Goal: Contribute content: Contribute content

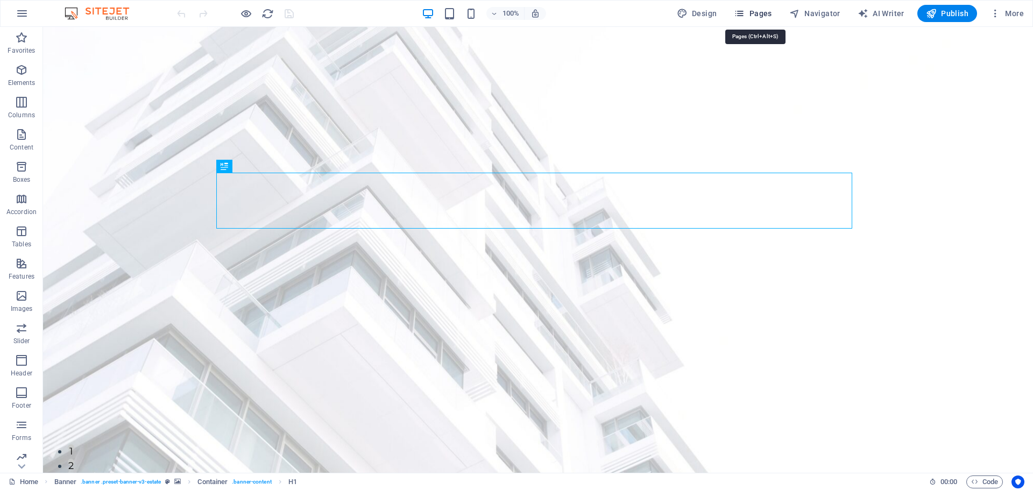
click at [760, 15] on span "Pages" at bounding box center [753, 13] width 38 height 11
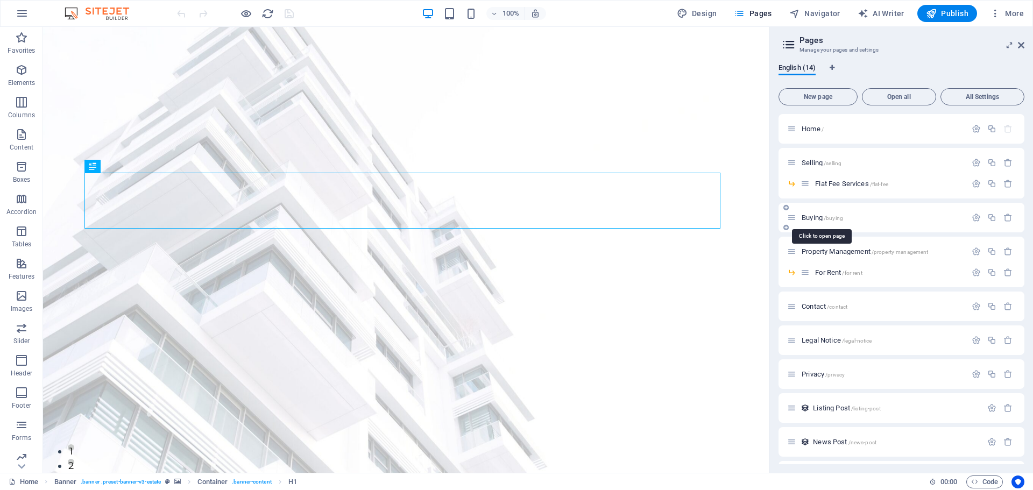
click at [803, 215] on span "Buying /buying" at bounding box center [822, 218] width 41 height 8
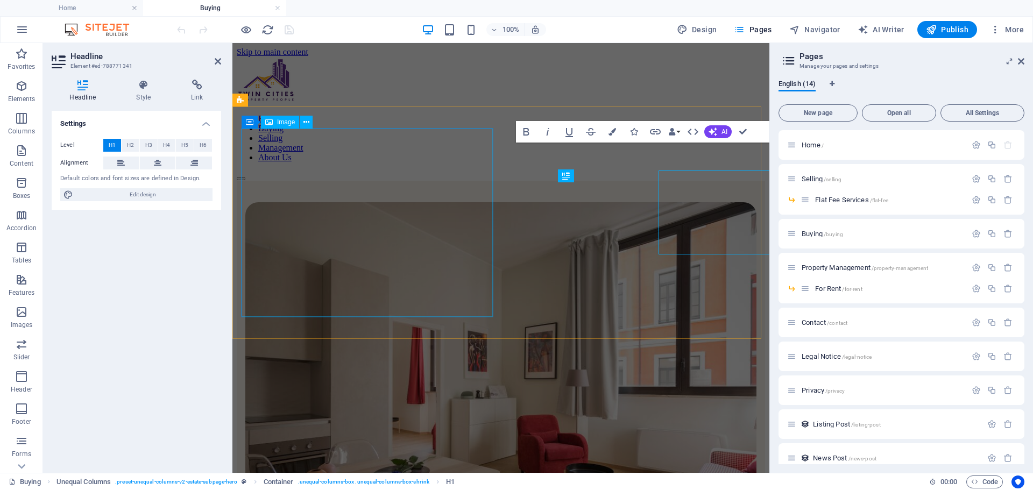
click at [480, 202] on figure at bounding box center [500, 395] width 511 height 386
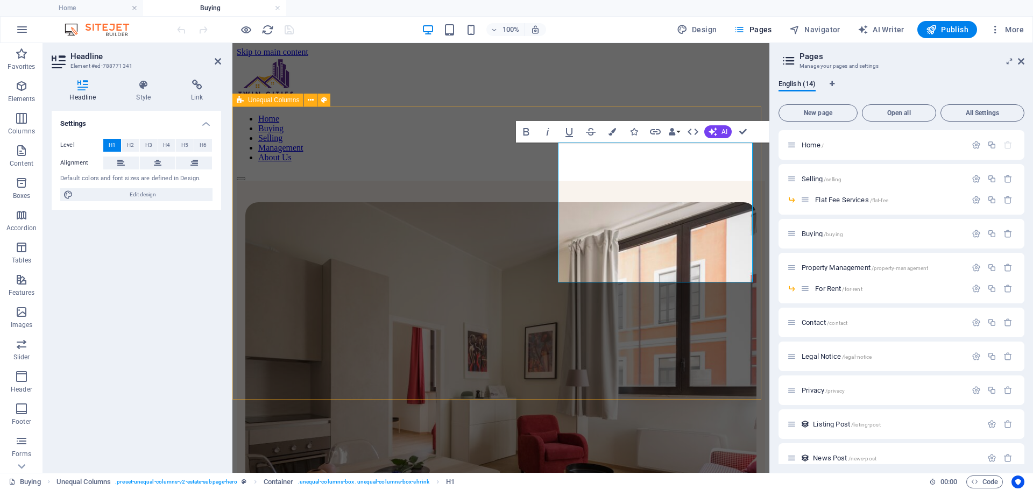
click at [542, 355] on div "LATEST POST Buying a home with Twin Cities Property People At vero eos et accus…" at bounding box center [501, 448] width 528 height 535
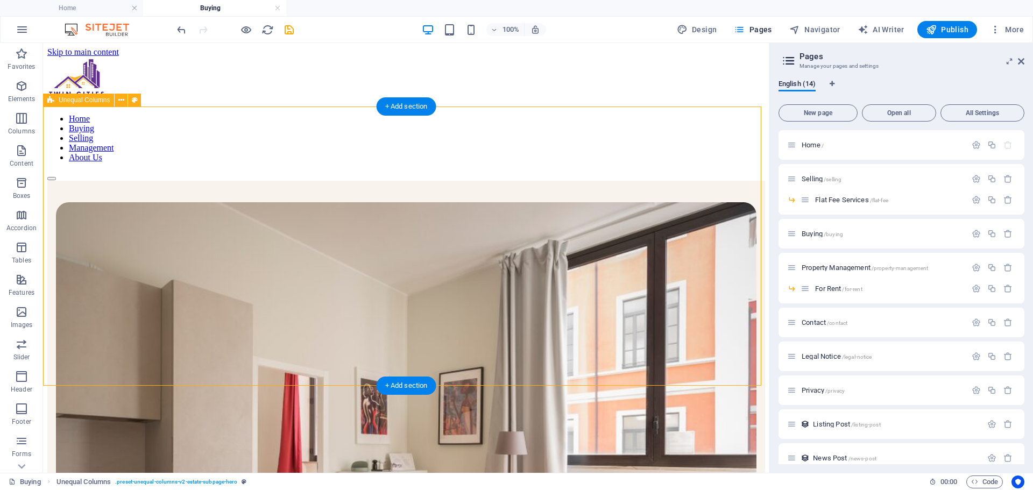
click at [76, 102] on span "Unequal Columns" at bounding box center [84, 100] width 51 height 6
click at [122, 103] on icon at bounding box center [121, 100] width 6 height 11
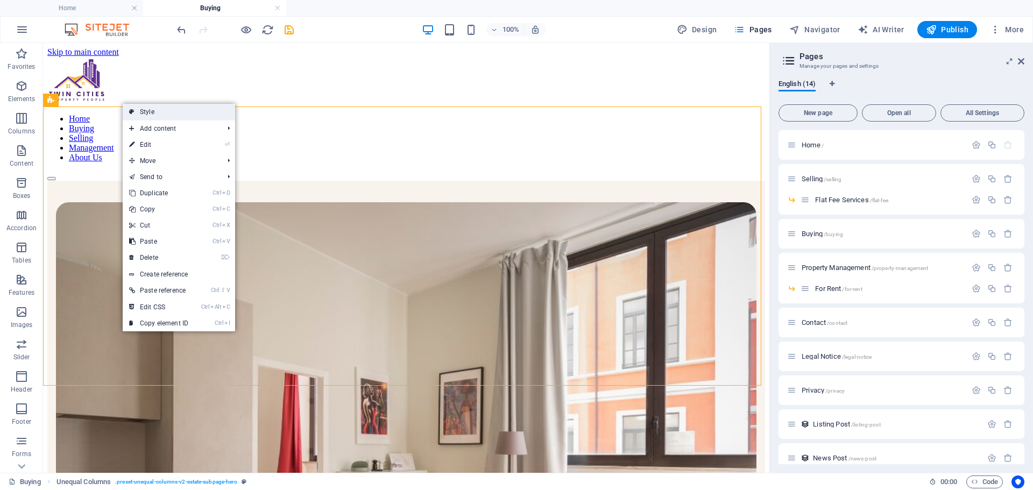
click at [124, 108] on link "Style" at bounding box center [179, 112] width 112 height 16
select select "%"
select select "px"
select select "preset-unequal-columns-v2-estate-subpage-hero"
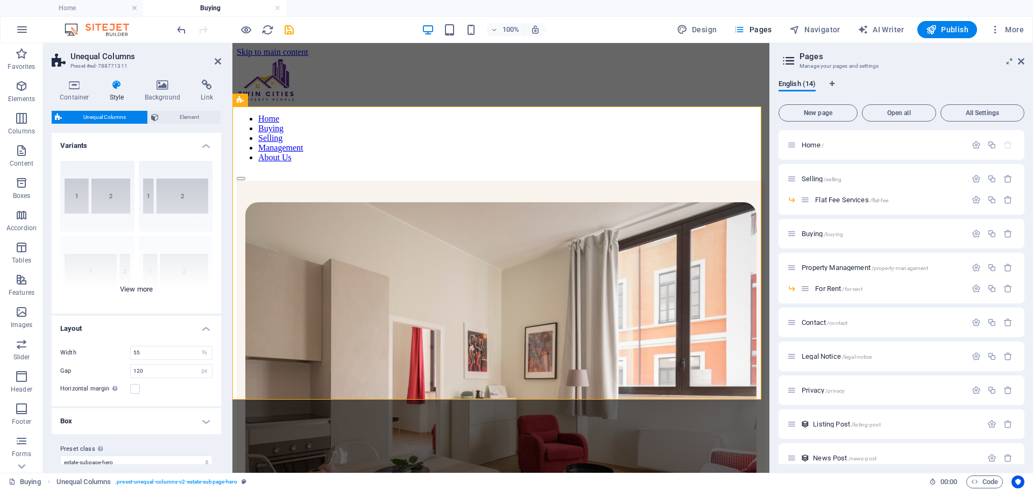
click at [151, 180] on div "[PHONE_NUMBER] [PHONE_NUMBER] 70-30 Default" at bounding box center [137, 232] width 170 height 161
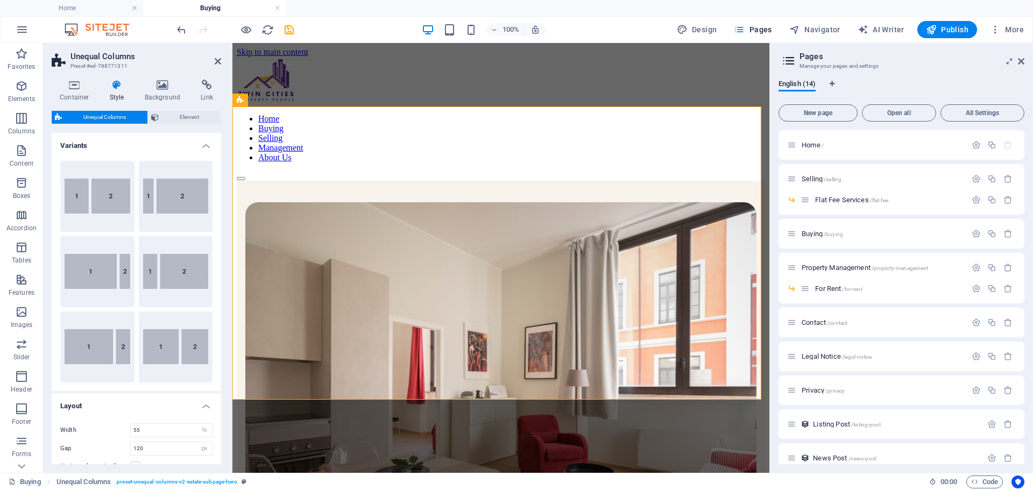
click at [151, 180] on button "20-80" at bounding box center [176, 196] width 74 height 71
type input "20"
type input "2"
select select "rem"
type input "120"
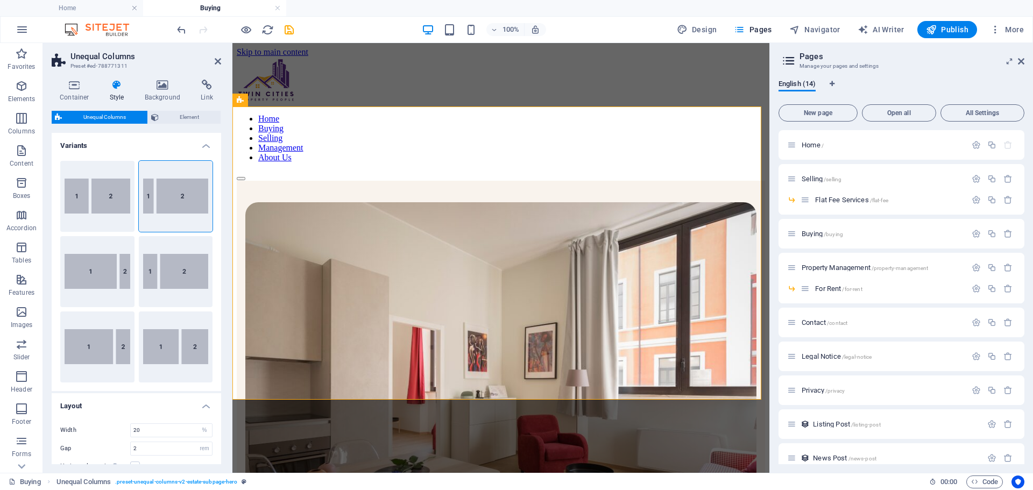
select select "px"
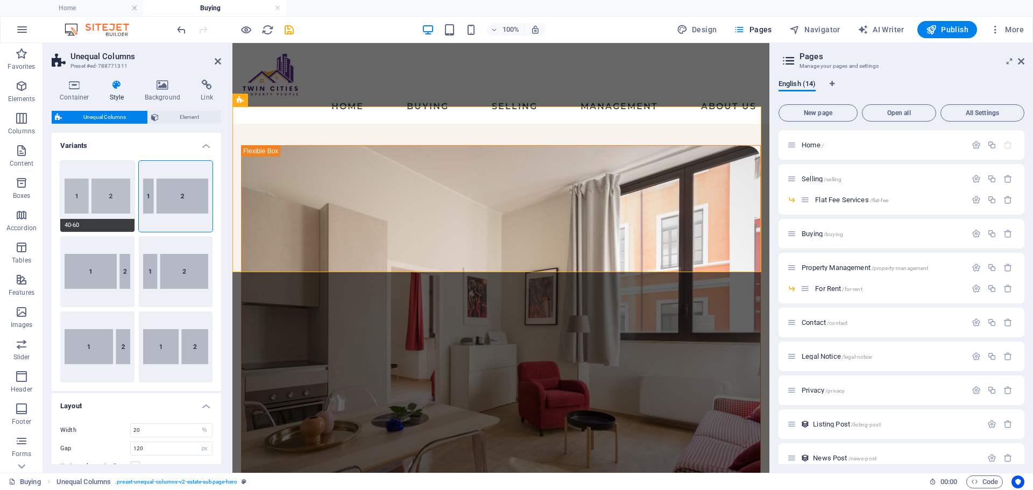
click at [128, 194] on button "40-60" at bounding box center [97, 196] width 74 height 71
type input "40"
type input "2"
select select "rem"
type input "120"
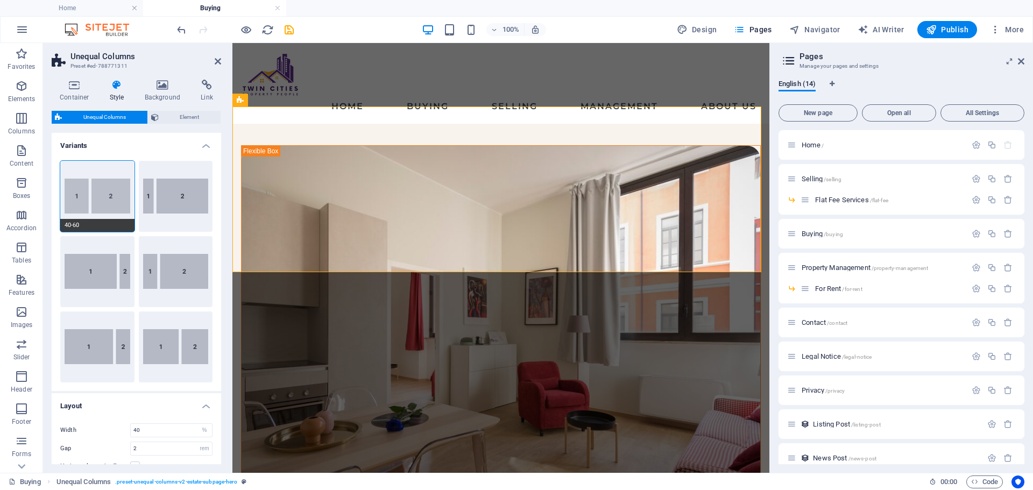
select select "px"
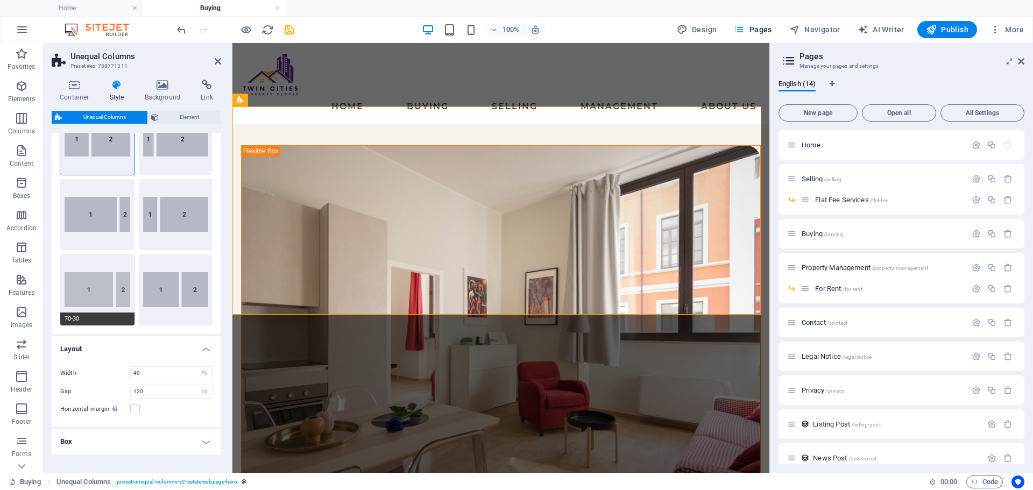
scroll to position [90, 0]
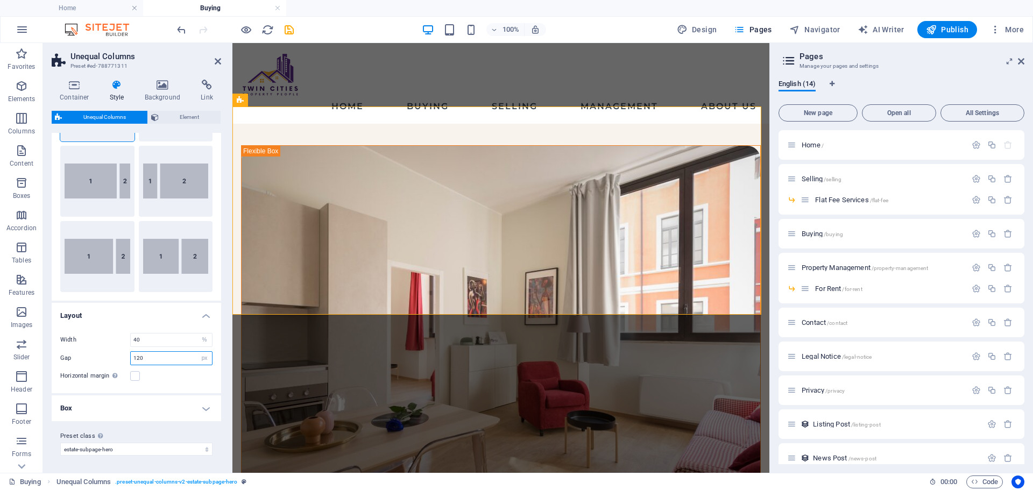
drag, startPoint x: 177, startPoint y: 360, endPoint x: 132, endPoint y: 356, distance: 44.8
click at [132, 356] on input "120" at bounding box center [171, 358] width 81 height 13
click at [172, 364] on input "60" at bounding box center [171, 358] width 81 height 13
type input "60"
click at [168, 368] on div "Width 40 px rem % vh vw Gap 60 px rem % vh vw Horizontal margin Only if the con…" at bounding box center [137, 357] width 174 height 71
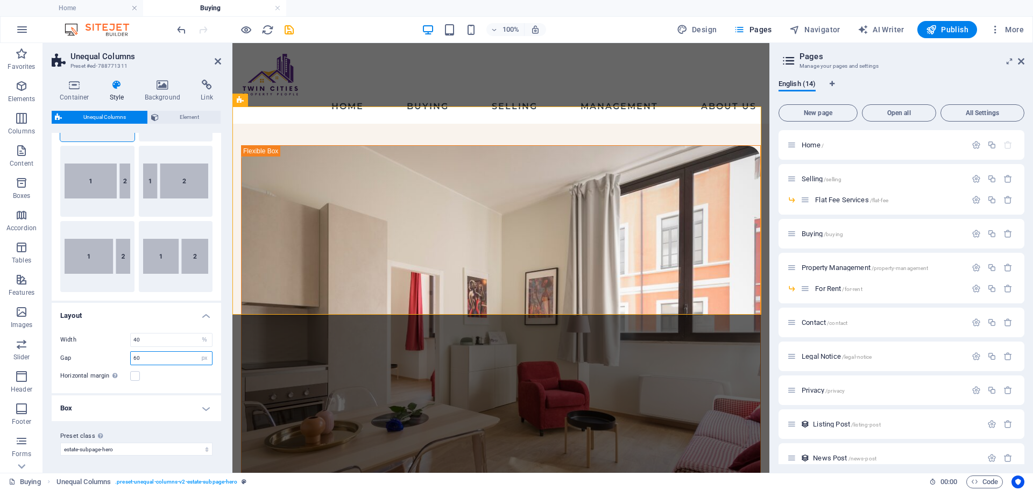
click at [160, 363] on input "60" at bounding box center [171, 358] width 81 height 13
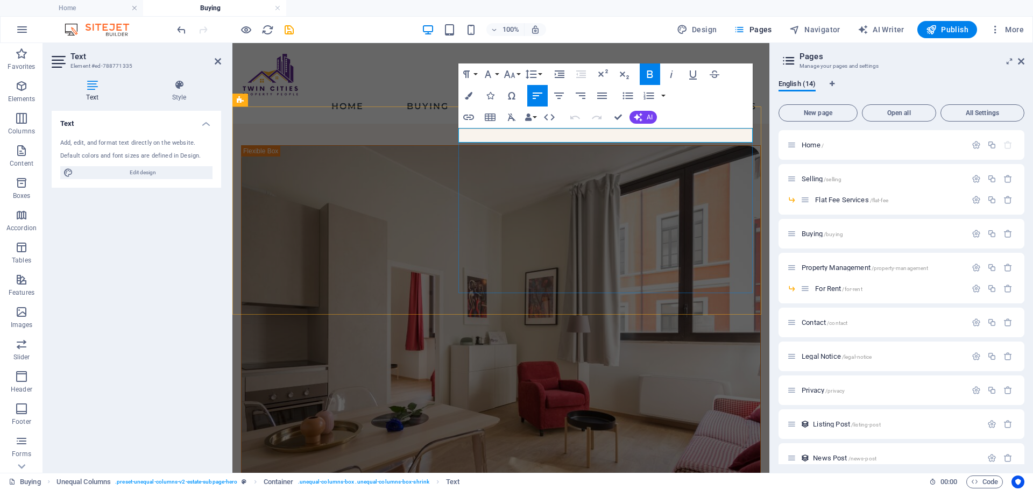
drag, startPoint x: 492, startPoint y: 163, endPoint x: 682, endPoint y: 162, distance: 189.4
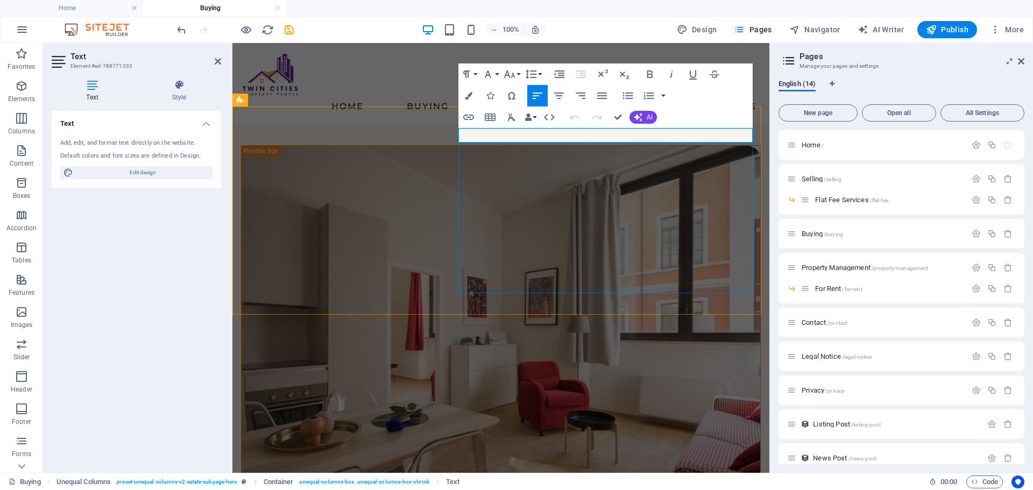
click at [647, 77] on icon "button" at bounding box center [650, 74] width 13 height 13
click at [466, 99] on icon "button" at bounding box center [469, 96] width 8 height 8
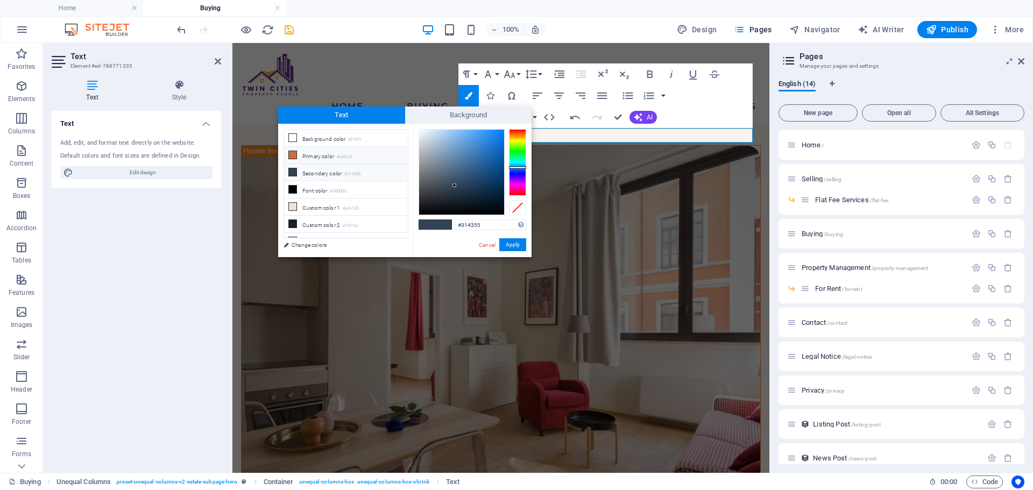
click at [305, 154] on li "Primary color #cb6d3f" at bounding box center [346, 155] width 124 height 17
type input "#cb6d3f"
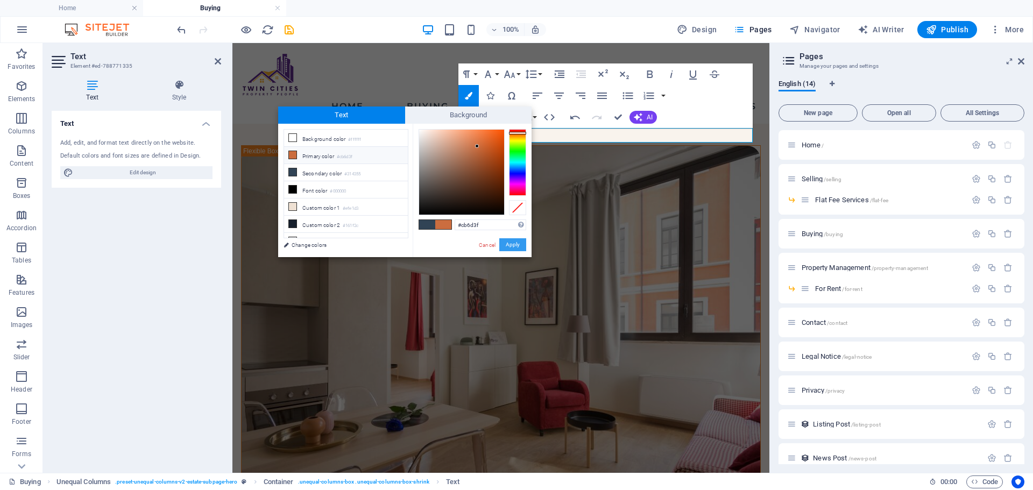
click at [503, 239] on button "Apply" at bounding box center [512, 244] width 27 height 13
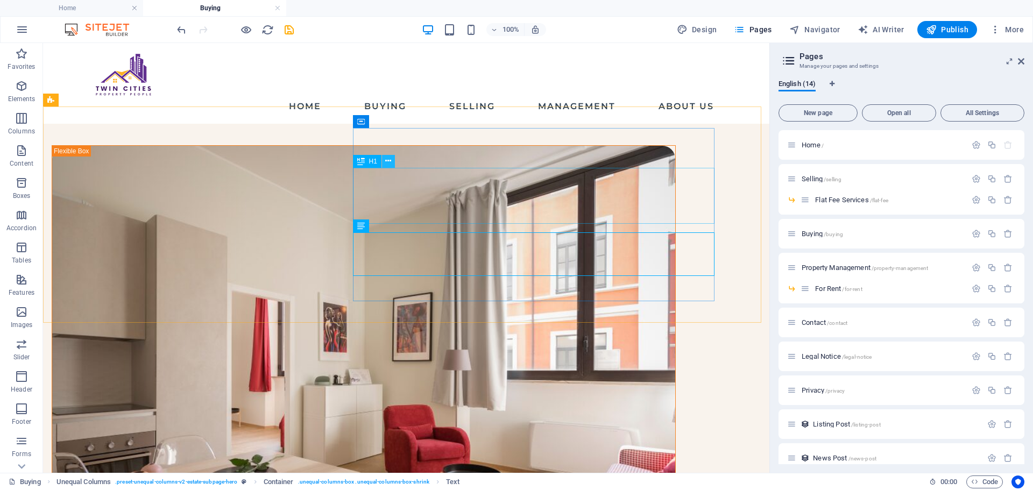
click at [386, 160] on icon at bounding box center [388, 161] width 6 height 11
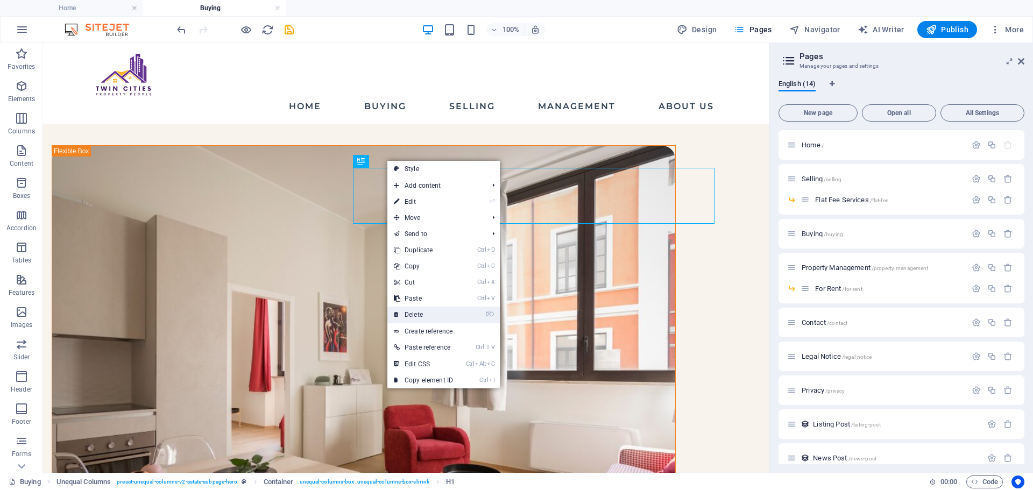
click at [427, 311] on link "⌦ Delete" at bounding box center [423, 315] width 72 height 16
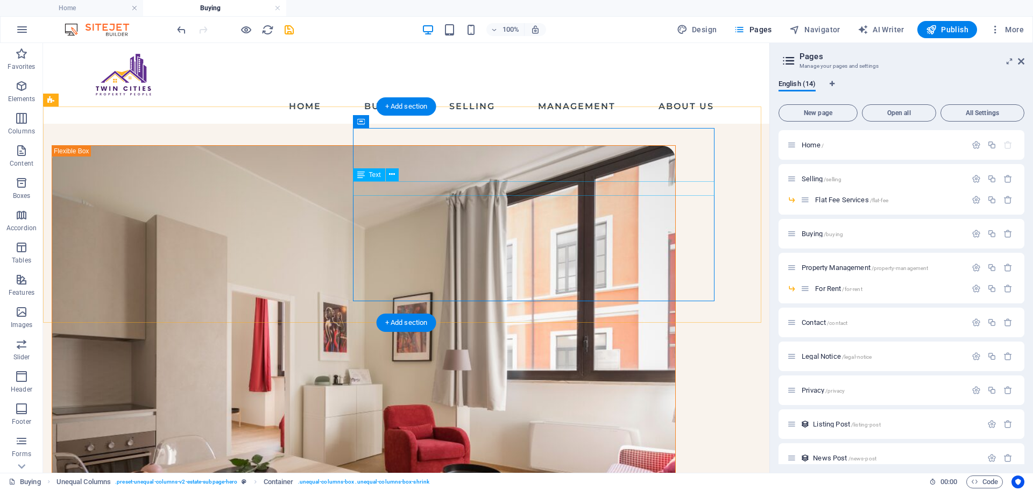
click at [389, 174] on icon at bounding box center [392, 174] width 6 height 11
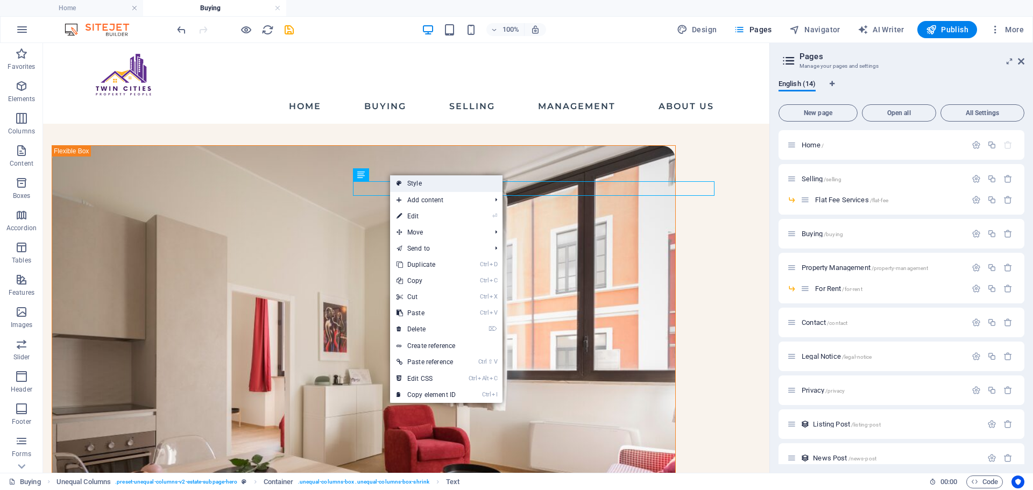
click at [399, 184] on icon at bounding box center [399, 183] width 5 height 16
select select "%"
select select "px"
select select "preset-unequal-columns-v2-estate-subpage-hero"
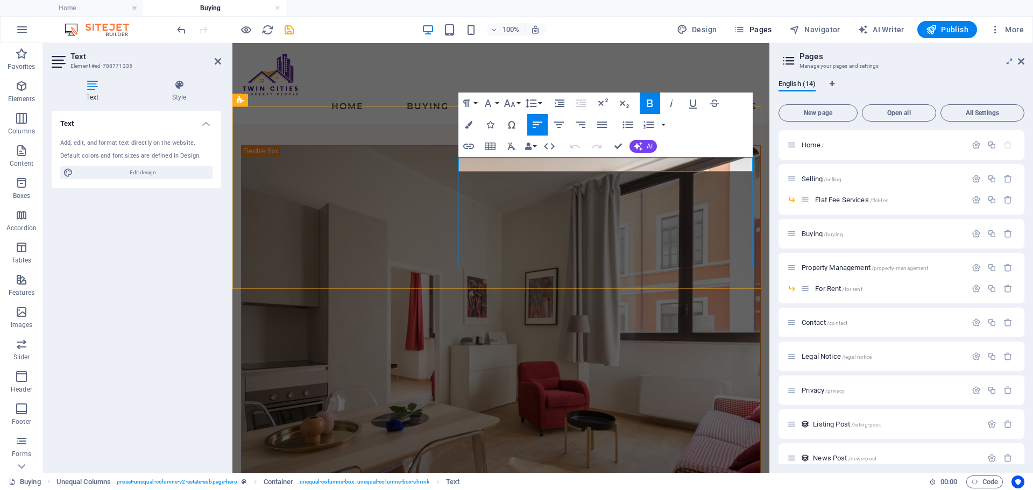
click at [494, 105] on icon "button" at bounding box center [488, 103] width 13 height 13
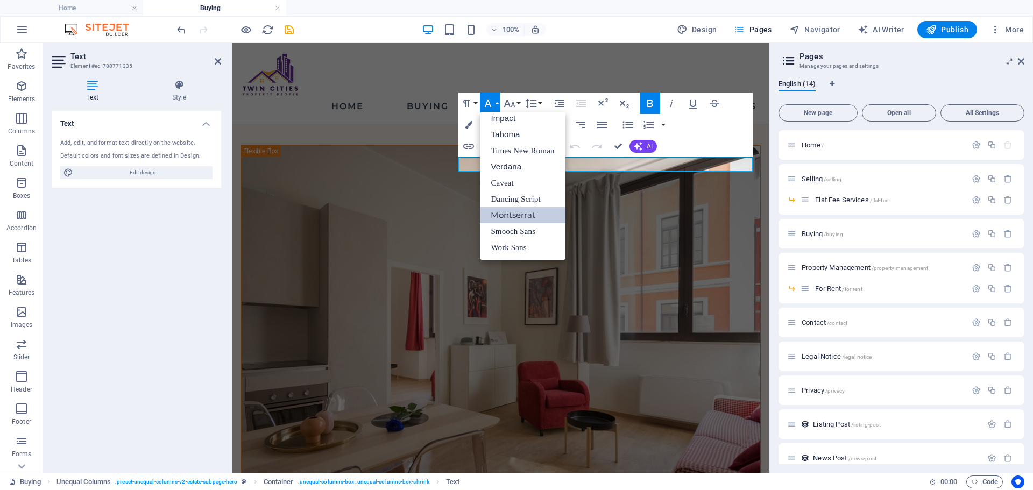
scroll to position [38, 0]
click at [513, 104] on icon "button" at bounding box center [509, 103] width 13 height 13
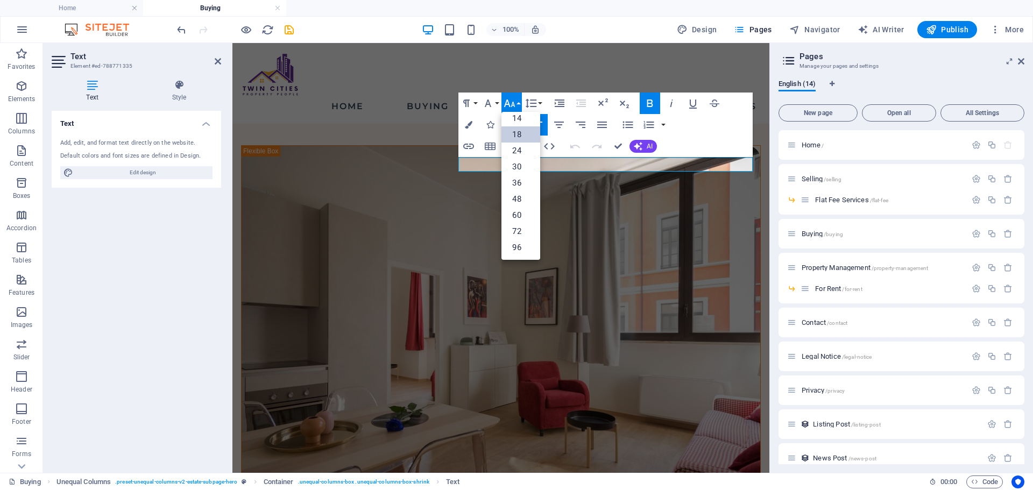
scroll to position [87, 0]
click at [506, 171] on link "30" at bounding box center [521, 167] width 39 height 16
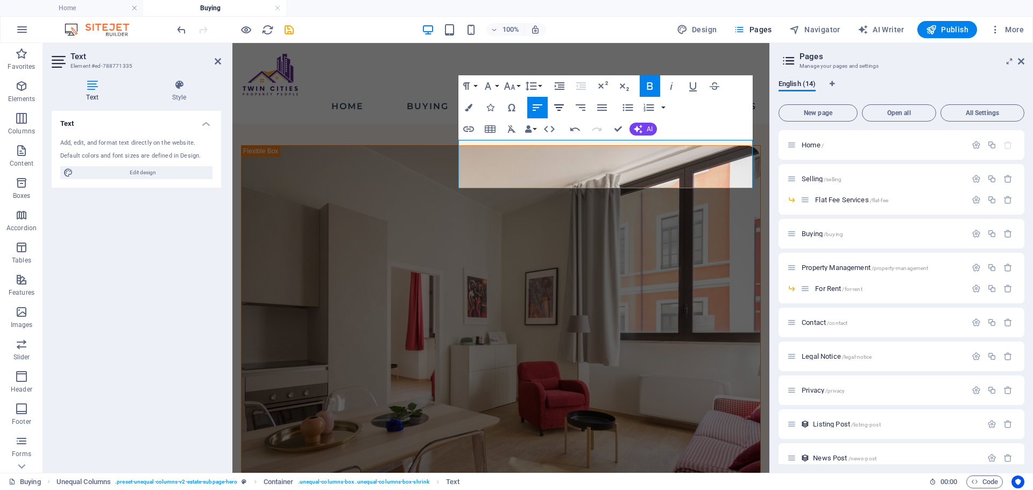
click at [560, 112] on icon "button" at bounding box center [559, 107] width 13 height 13
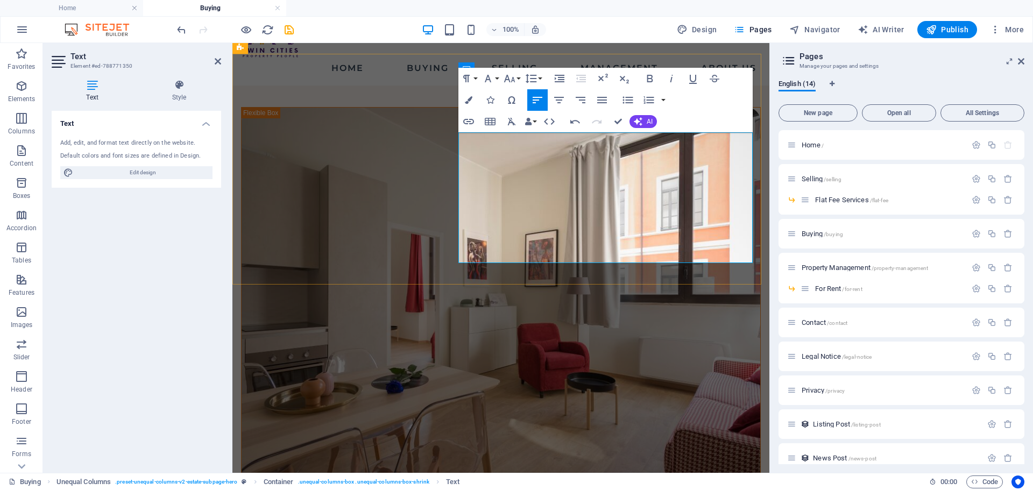
scroll to position [54, 0]
